Goal: Check status

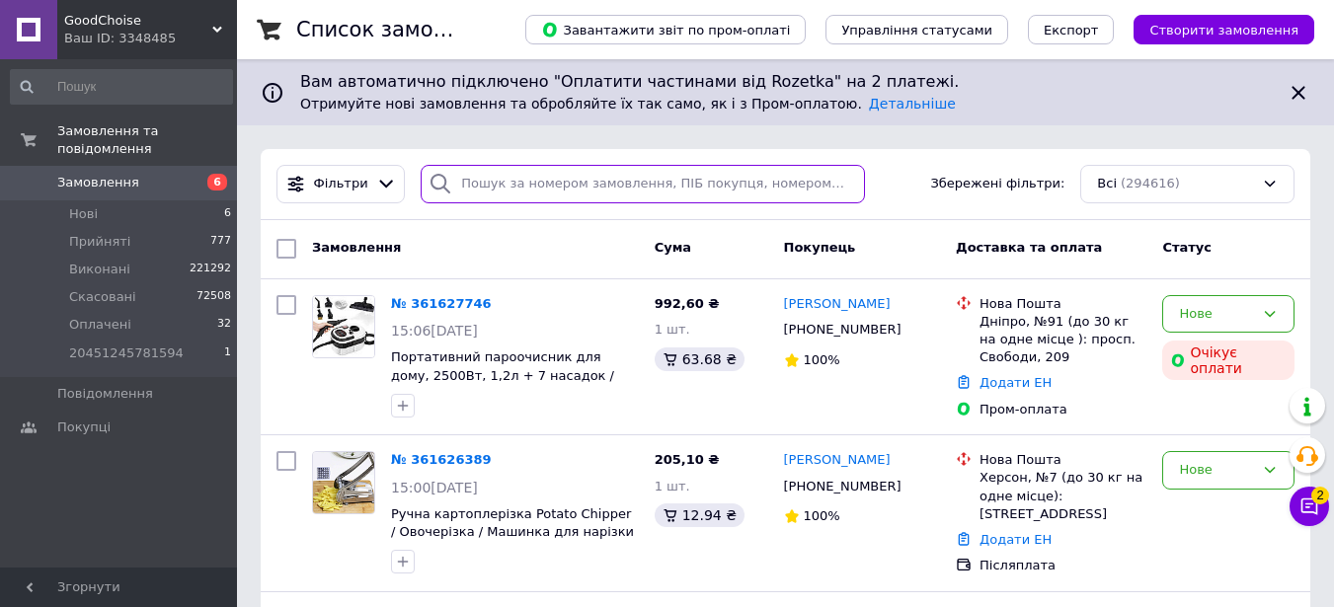
paste input "361610659"
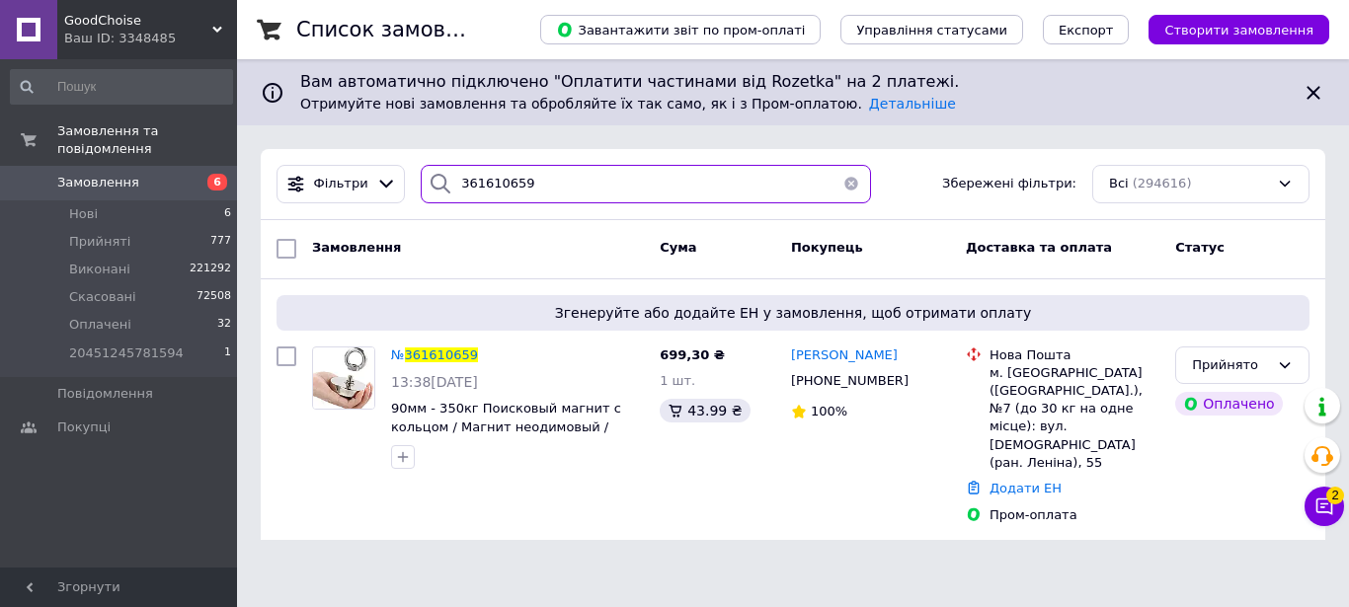
type input "361610659"
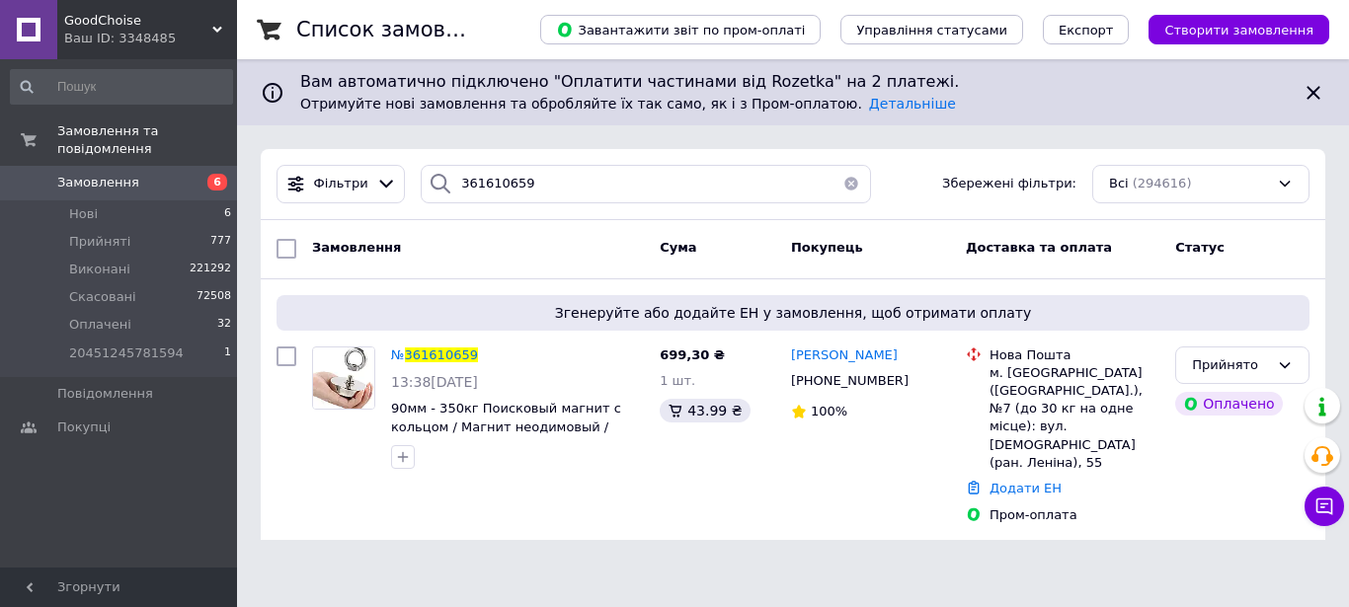
click at [220, 34] on icon at bounding box center [217, 30] width 10 height 10
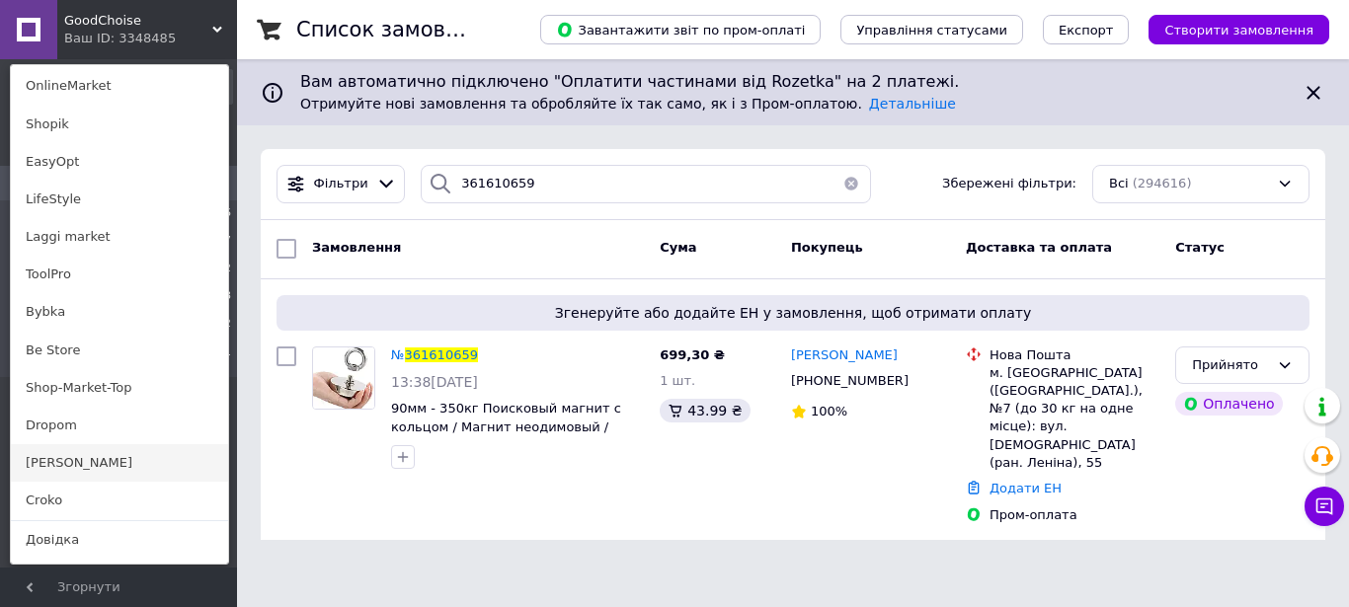
scroll to position [1482, 0]
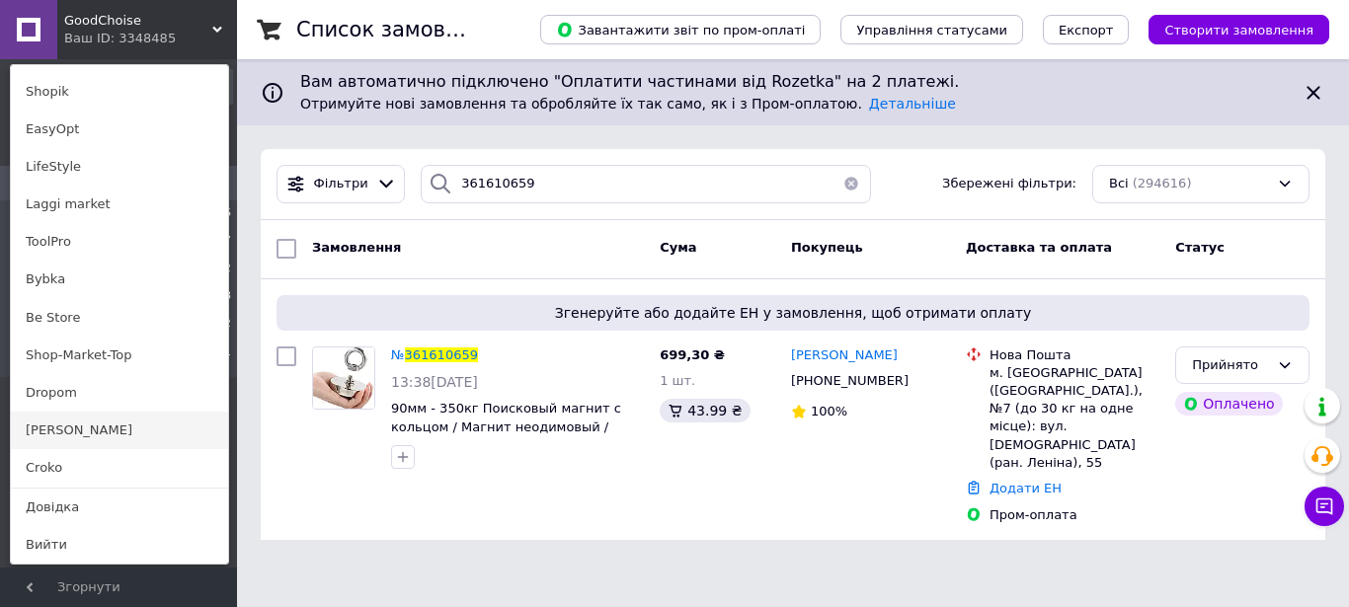
click at [81, 438] on link "[PERSON_NAME]" at bounding box center [119, 431] width 217 height 38
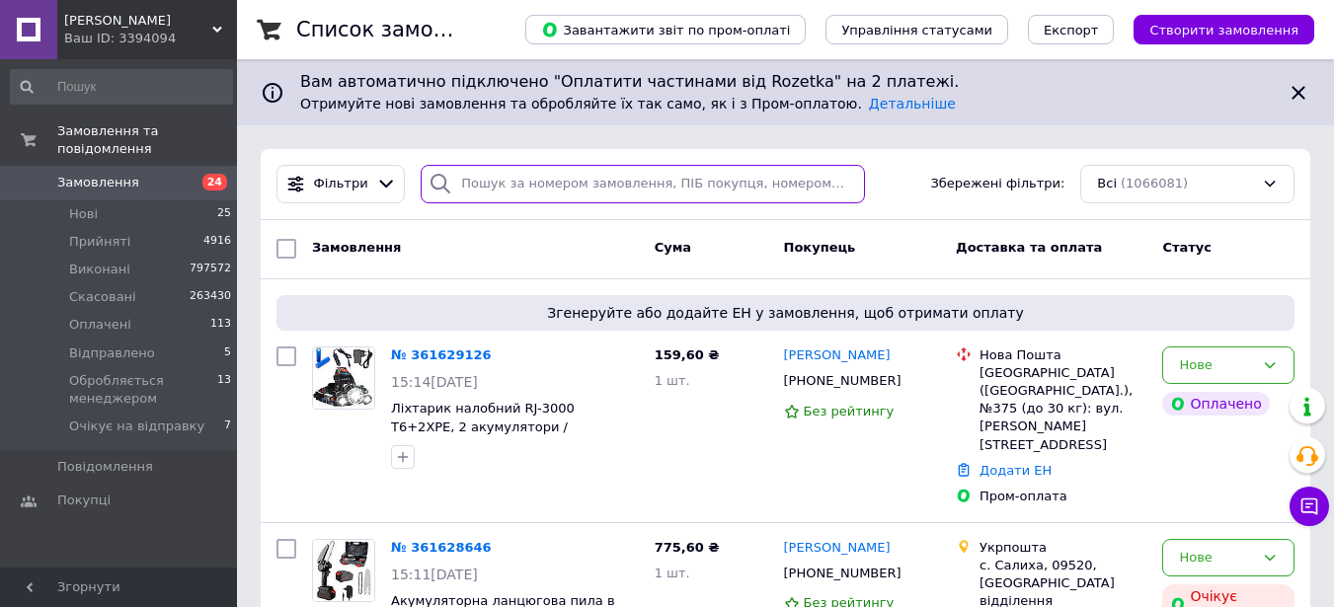
paste input "361611343"
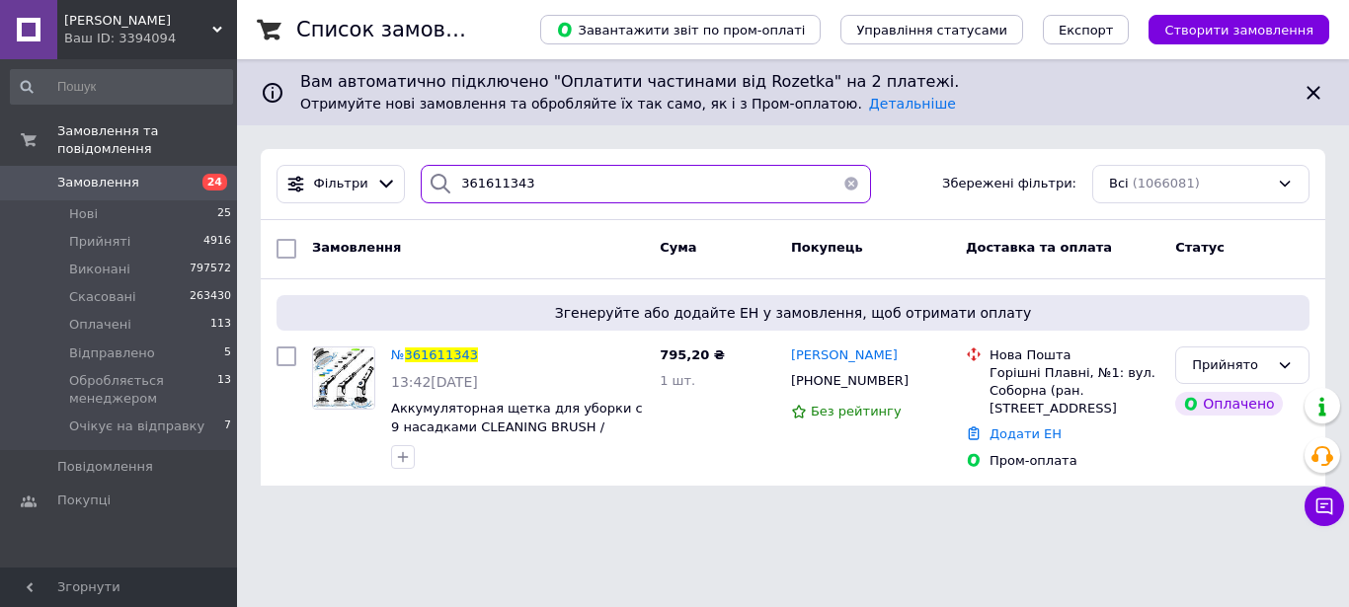
type input "361611343"
